Goal: Task Accomplishment & Management: Use online tool/utility

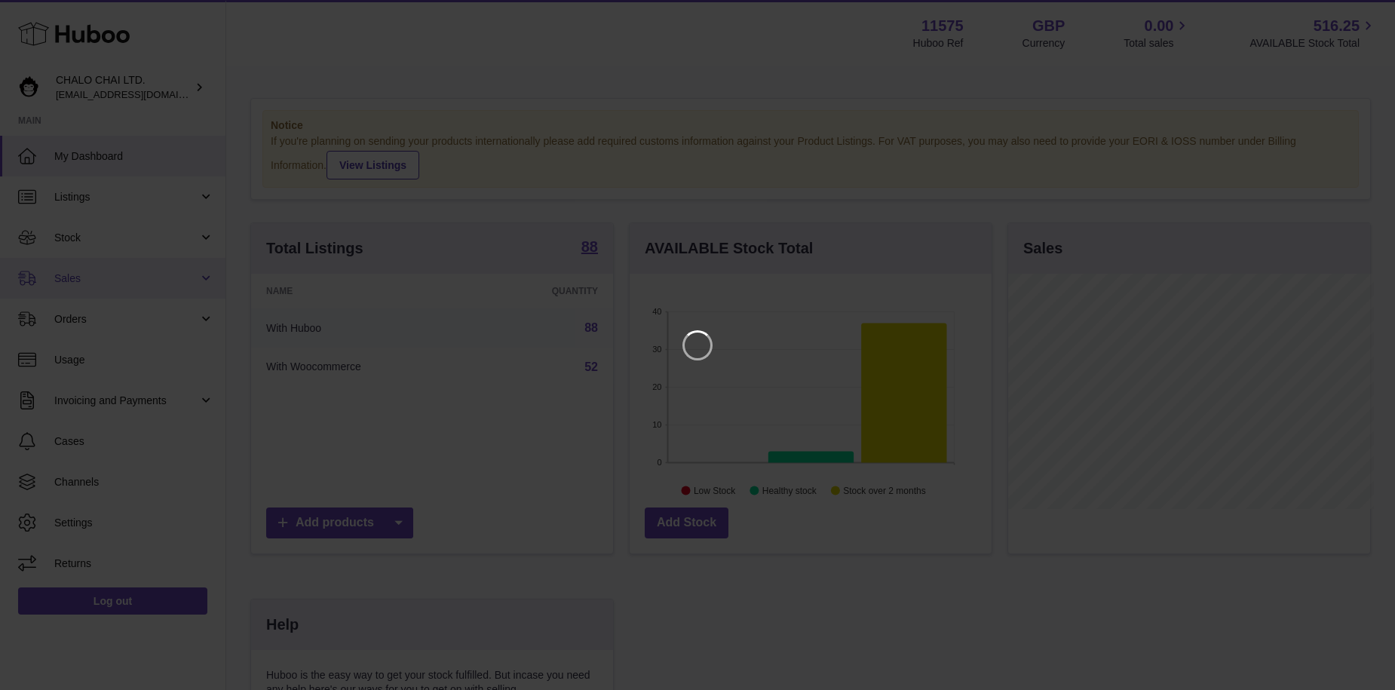
scroll to position [235, 366]
click at [1373, 15] on icon "Close" at bounding box center [1367, 14] width 18 height 18
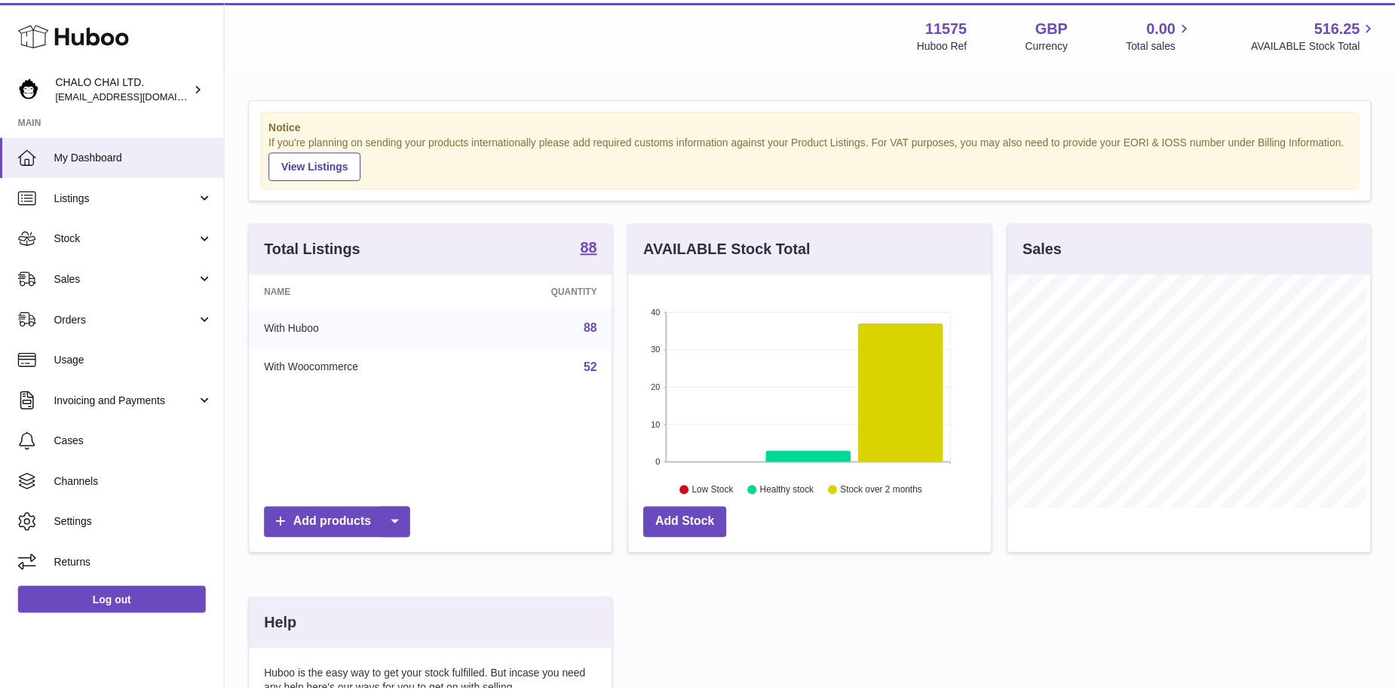
scroll to position [753740, 753613]
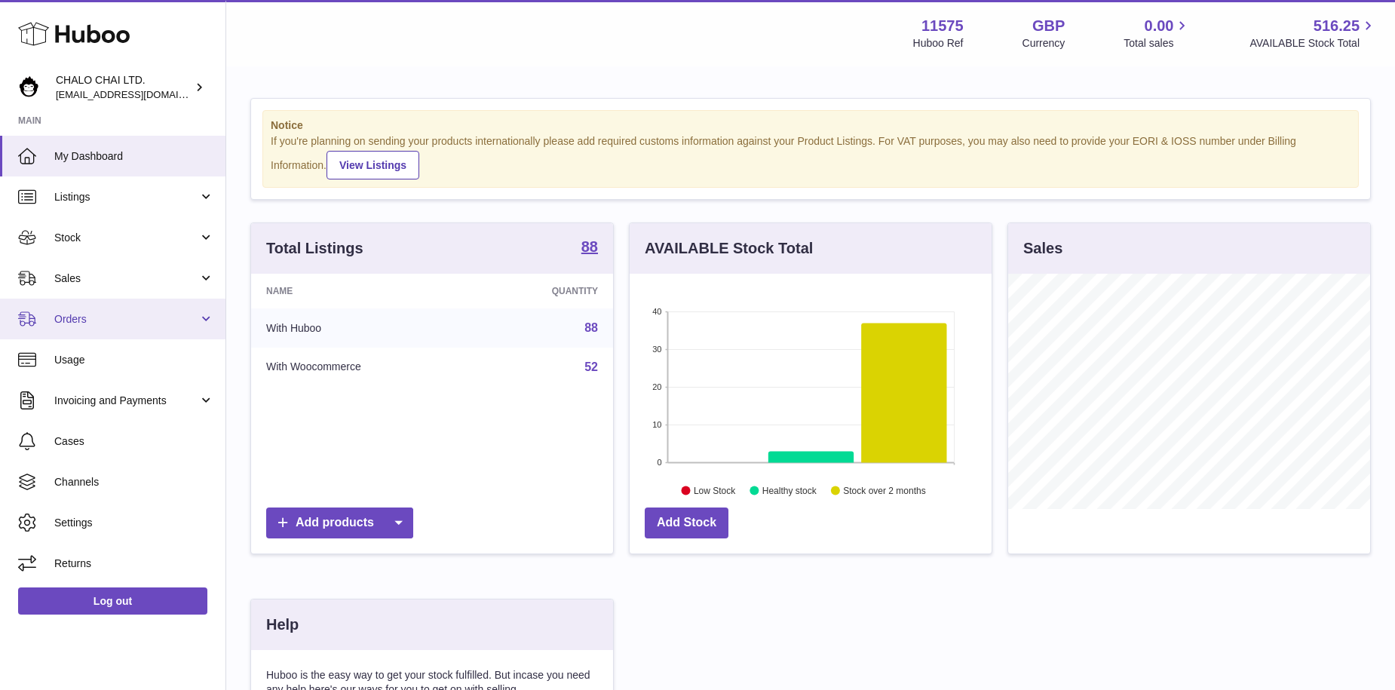
click at [116, 312] on span "Orders" at bounding box center [126, 319] width 144 height 14
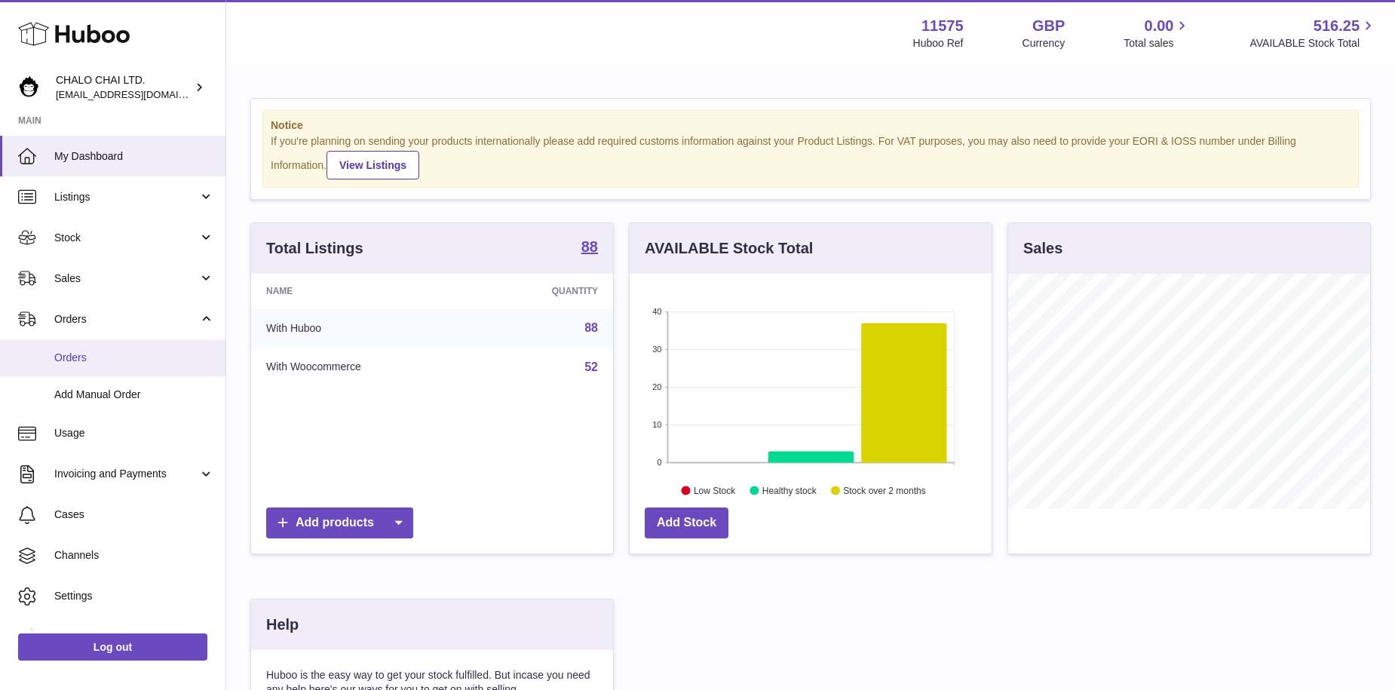
click at [83, 375] on link "Orders" at bounding box center [112, 357] width 225 height 37
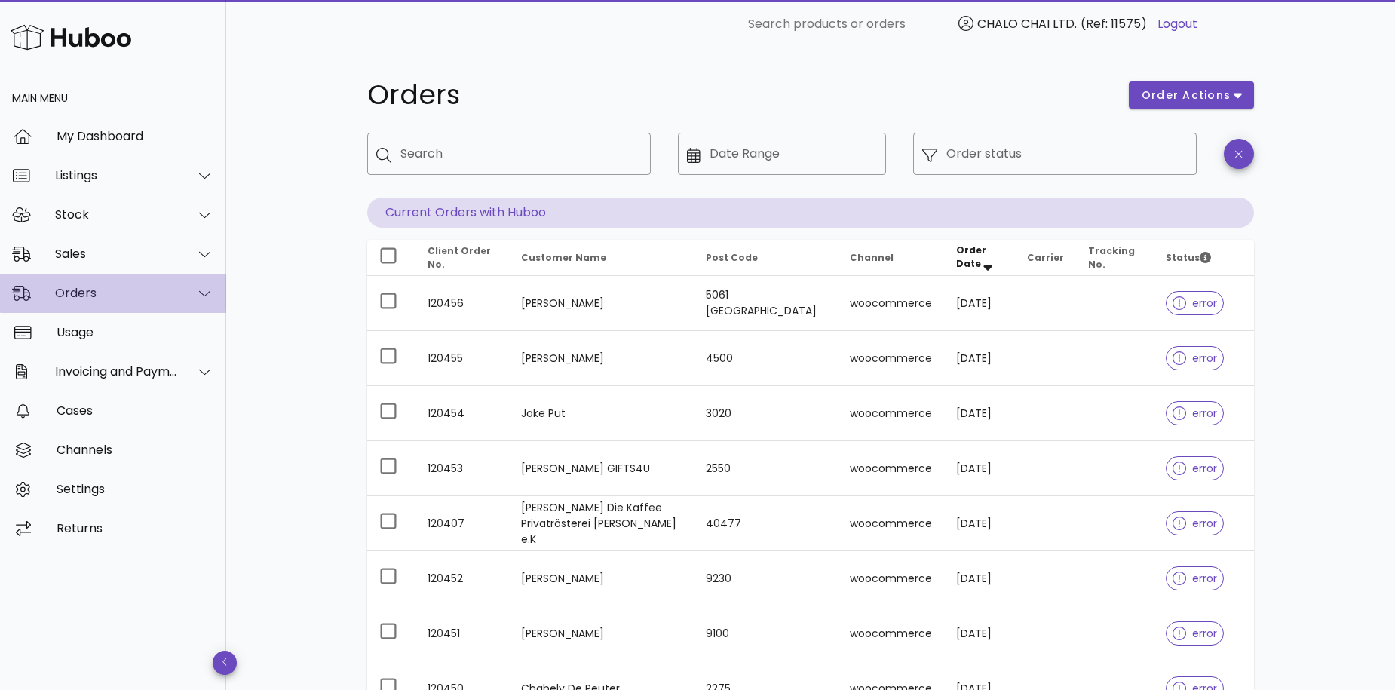
click at [126, 293] on div "Orders" at bounding box center [116, 293] width 123 height 14
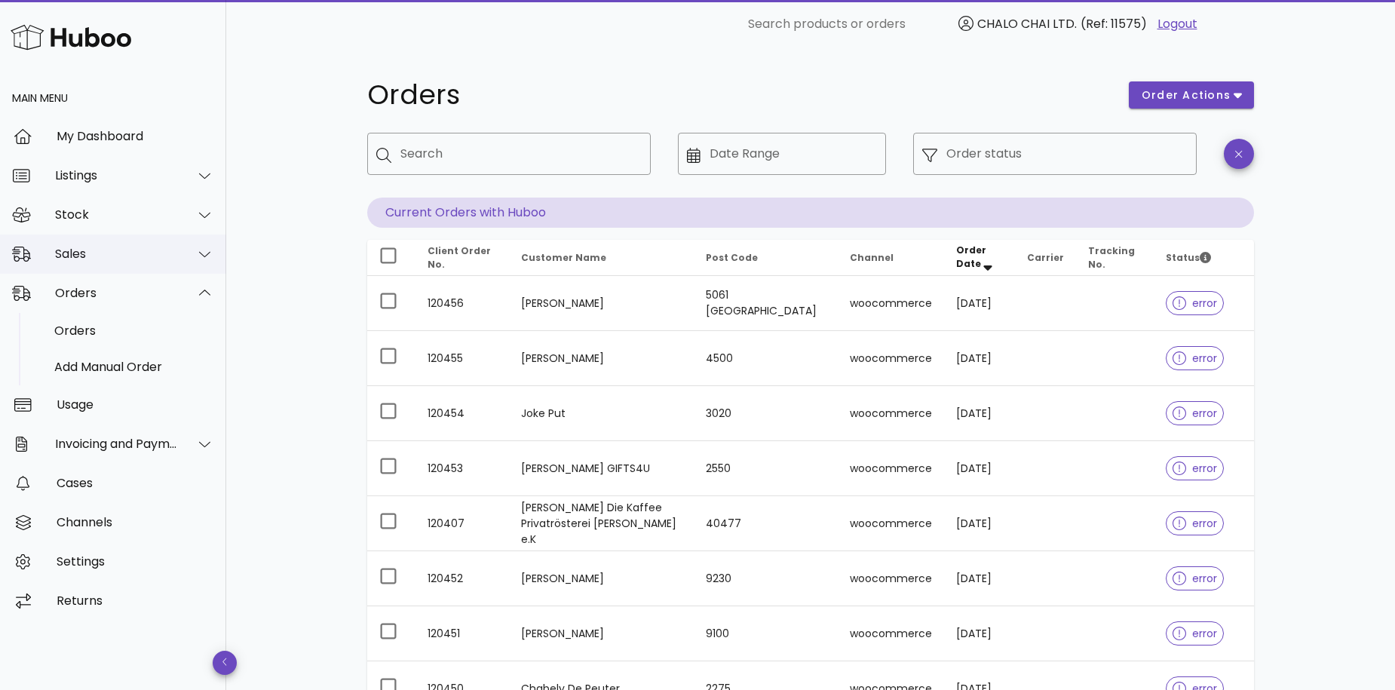
click at [98, 259] on div "Sales" at bounding box center [116, 254] width 123 height 14
click at [81, 299] on div "Sales" at bounding box center [134, 291] width 160 height 32
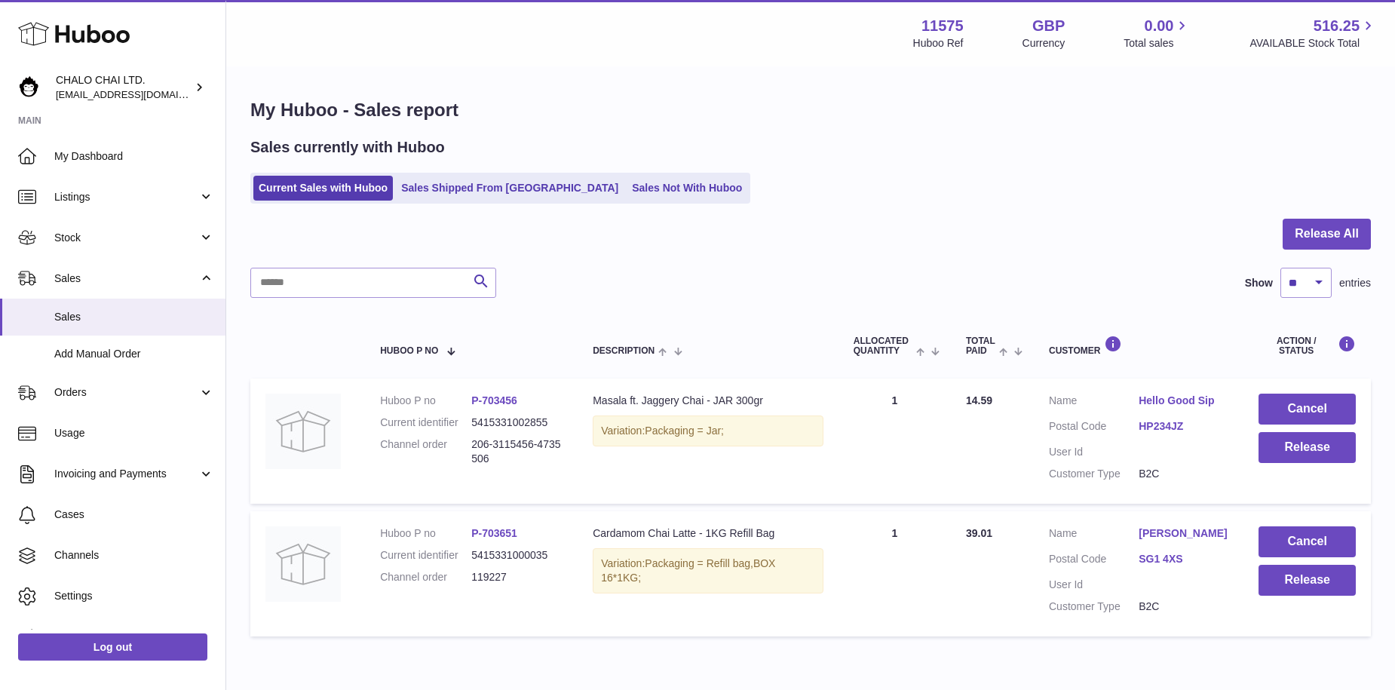
scroll to position [72, 0]
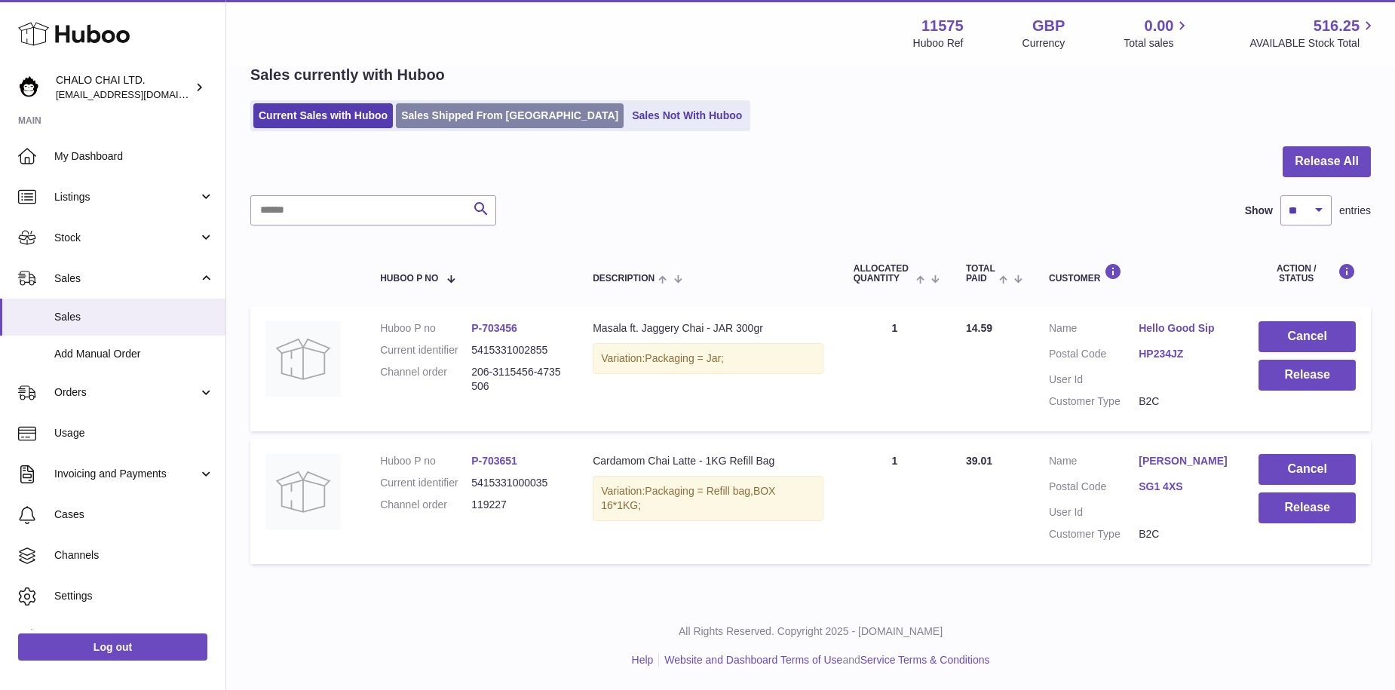
click at [475, 126] on link "Sales Shipped From [GEOGRAPHIC_DATA]" at bounding box center [510, 115] width 228 height 25
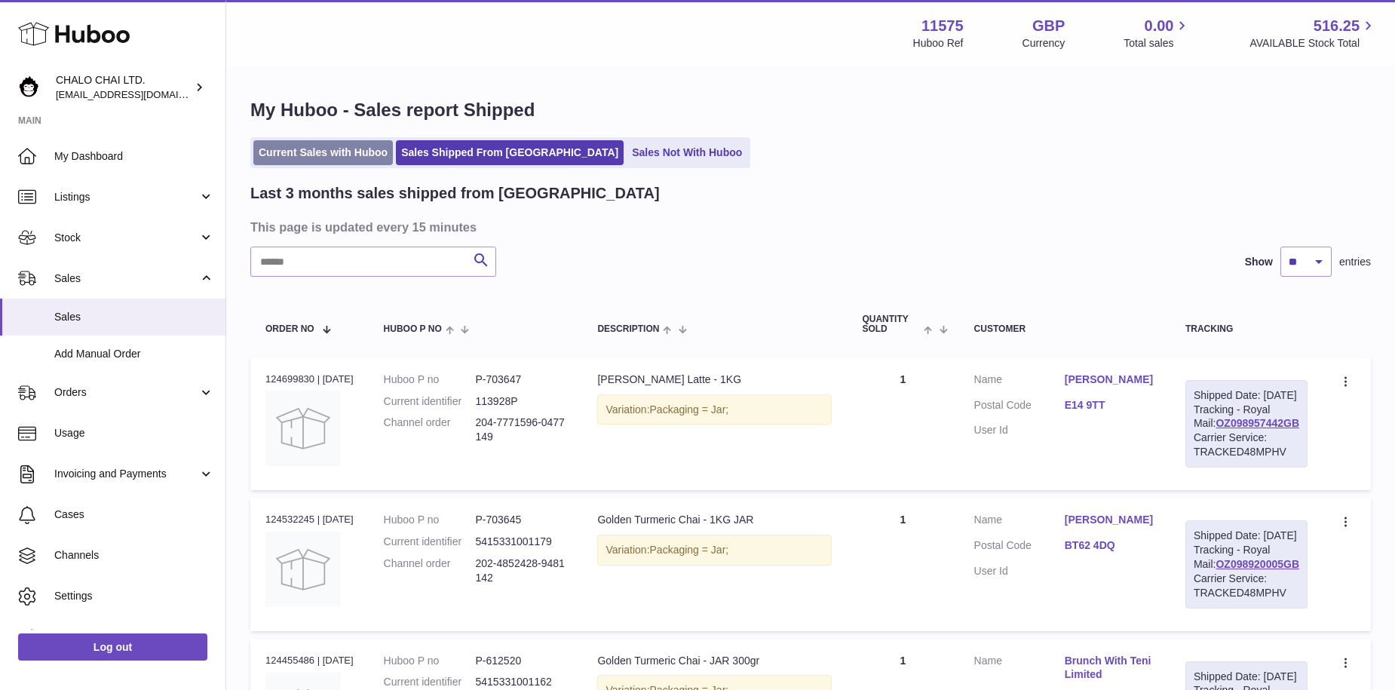
click at [318, 143] on link "Current Sales with Huboo" at bounding box center [322, 152] width 139 height 25
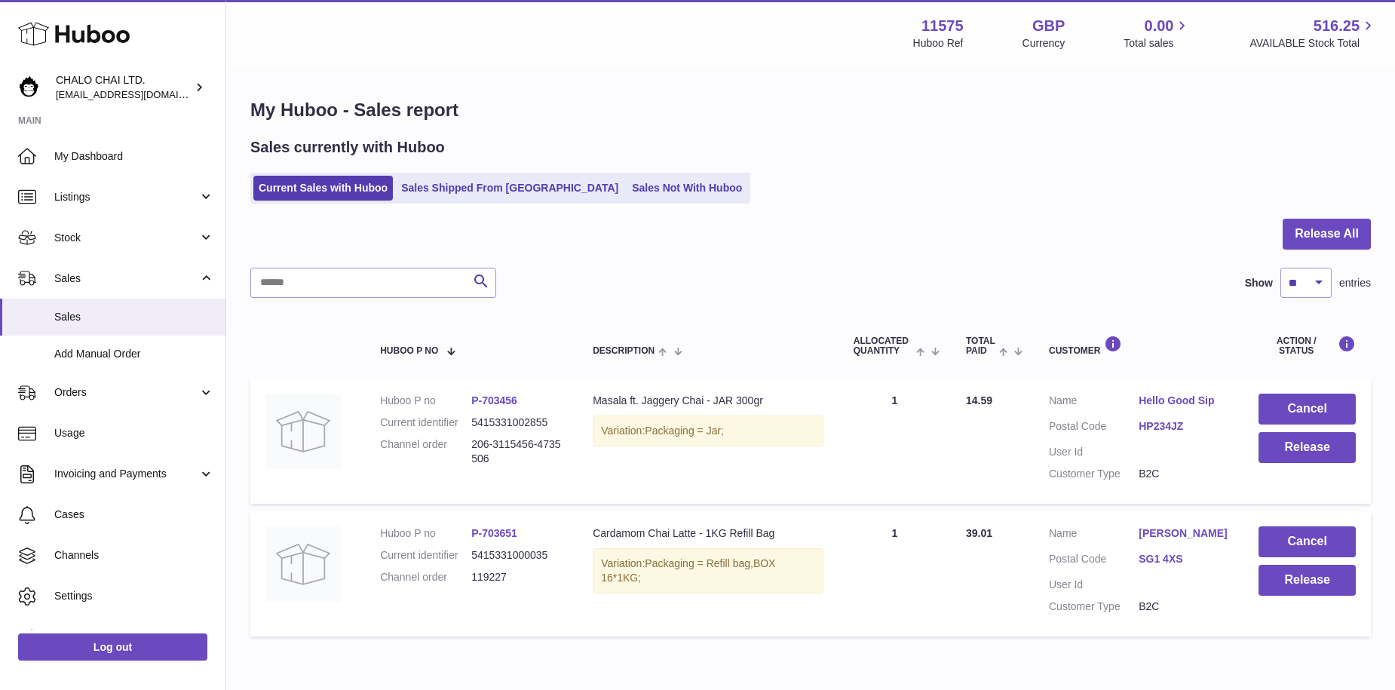
click at [1186, 156] on div "Sales currently with Huboo" at bounding box center [810, 147] width 1120 height 20
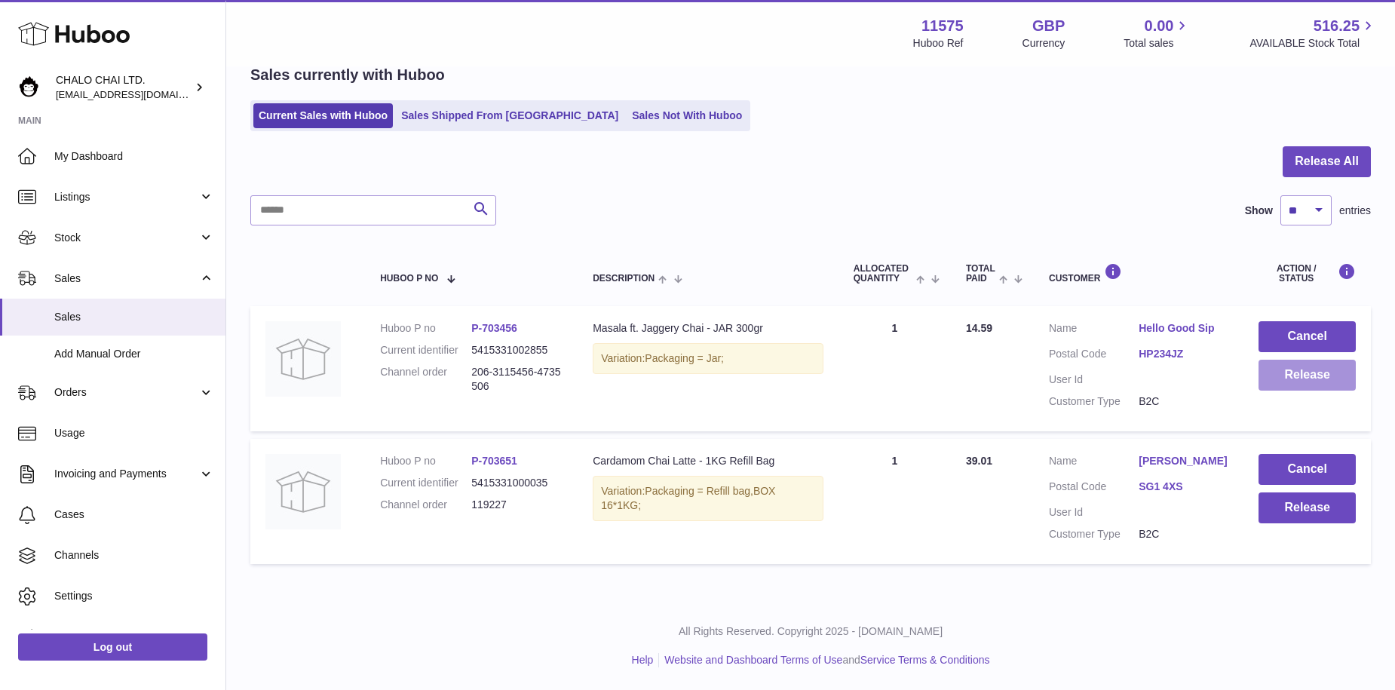
click at [1300, 374] on button "Release" at bounding box center [1306, 375] width 97 height 31
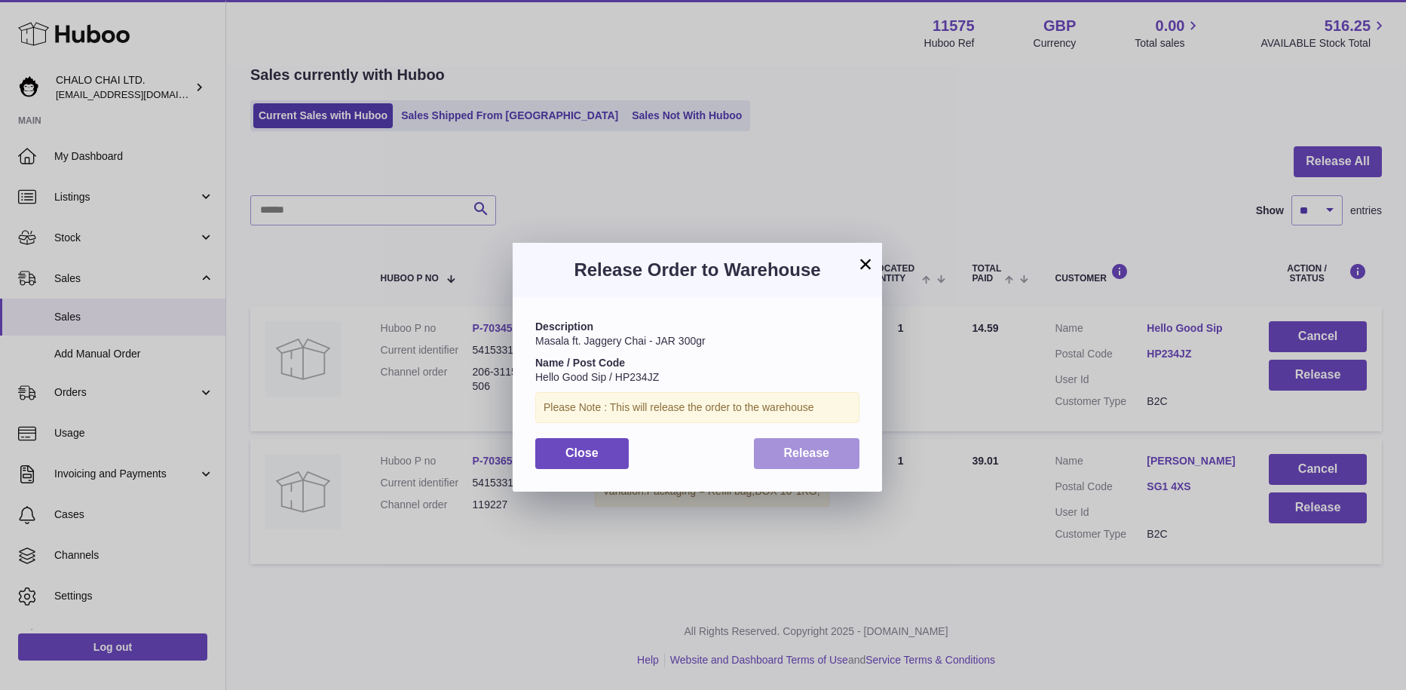
click at [797, 452] on span "Release" at bounding box center [807, 452] width 46 height 13
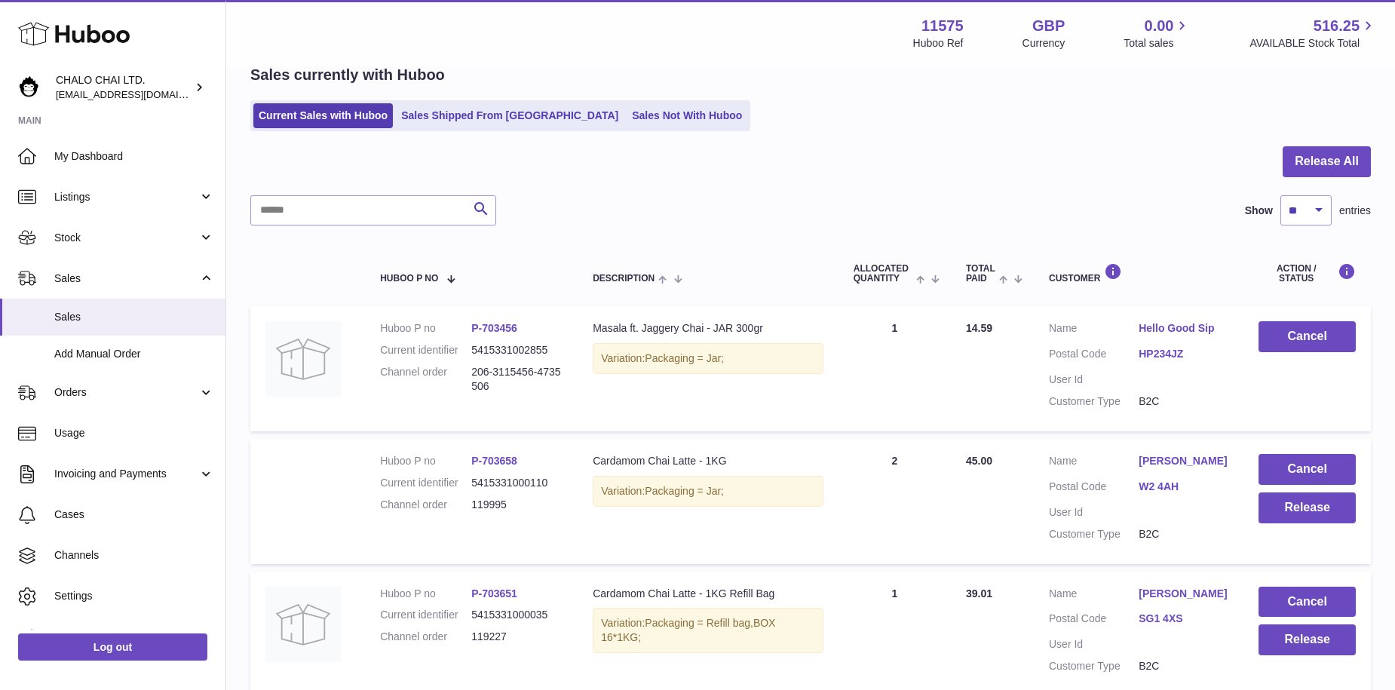
scroll to position [148, 0]
